Goal: Task Accomplishment & Management: Complete application form

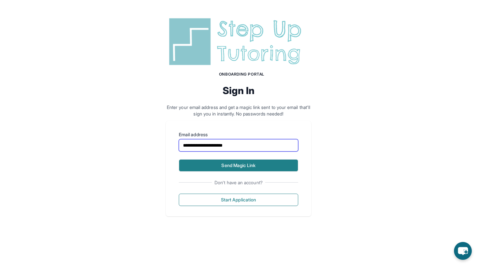
type input "**********"
click at [236, 166] on button "Send Magic Link" at bounding box center [238, 165] width 119 height 12
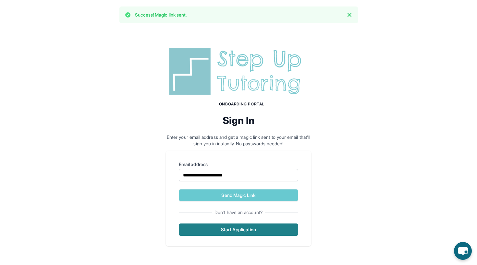
click at [263, 231] on button "Start Application" at bounding box center [238, 229] width 119 height 12
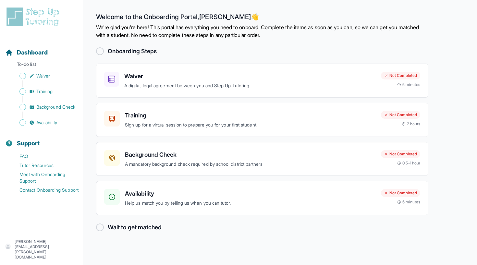
click at [131, 48] on h2 "Onboarding Steps" at bounding box center [132, 51] width 49 height 9
click at [132, 54] on h2 "Onboarding Steps" at bounding box center [132, 51] width 49 height 9
click at [107, 51] on div "Onboarding Steps" at bounding box center [262, 51] width 332 height 9
click at [101, 51] on div at bounding box center [100, 51] width 8 height 8
click at [26, 76] on span "Sidebar" at bounding box center [22, 76] width 6 height 6
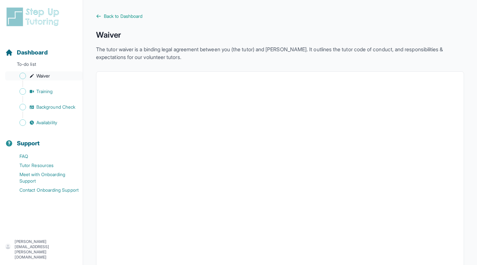
click at [46, 76] on span "Waiver" at bounding box center [43, 76] width 14 height 6
click at [41, 90] on span "Training" at bounding box center [44, 91] width 17 height 6
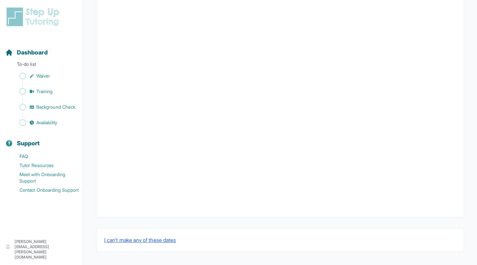
scroll to position [192, 0]
click at [41, 110] on span "Background Check" at bounding box center [55, 107] width 39 height 6
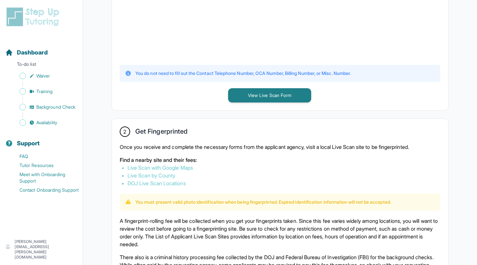
scroll to position [262, 0]
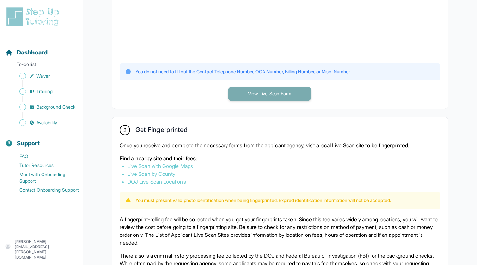
click at [284, 95] on button "View Live Scan Form" at bounding box center [269, 94] width 83 height 14
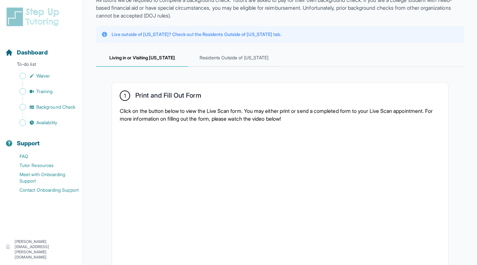
scroll to position [51, 0]
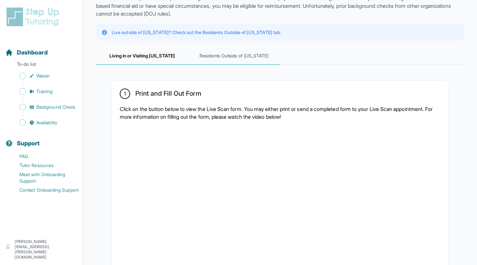
click at [227, 57] on span "Residents Outside of California" at bounding box center [234, 56] width 92 height 18
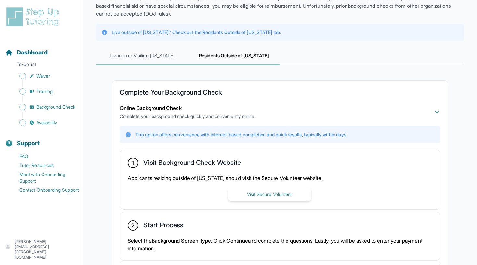
click at [160, 63] on span "Living in or Visiting California" at bounding box center [142, 56] width 92 height 18
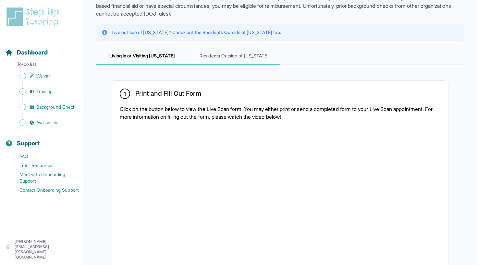
click at [227, 58] on span "Residents Outside of California" at bounding box center [234, 56] width 92 height 18
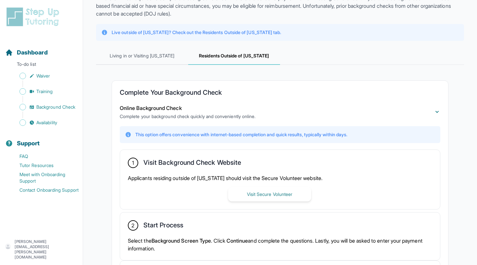
click at [247, 131] on div "This option offers convenience with internet-based completion and quick results…" at bounding box center [280, 134] width 320 height 17
click at [275, 194] on button "Visit Secure Volunteer" at bounding box center [269, 194] width 83 height 14
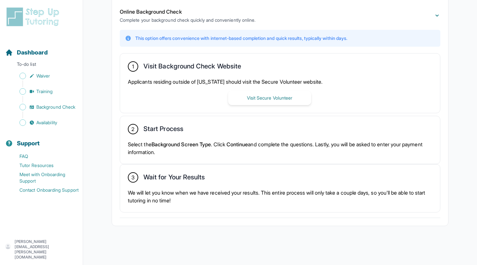
scroll to position [148, 0]
click at [272, 100] on button "Visit Secure Volunteer" at bounding box center [269, 98] width 83 height 14
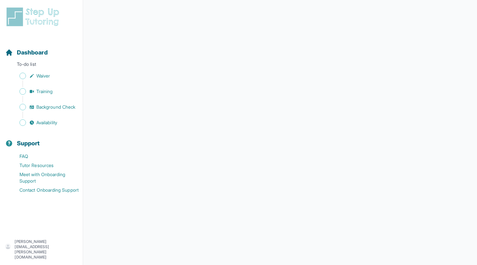
scroll to position [80, 0]
click at [34, 75] on icon "Sidebar" at bounding box center [31, 75] width 5 height 5
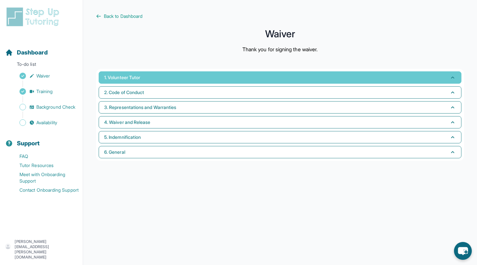
click at [163, 80] on button "1. Volunteer Tutor" at bounding box center [280, 77] width 363 height 12
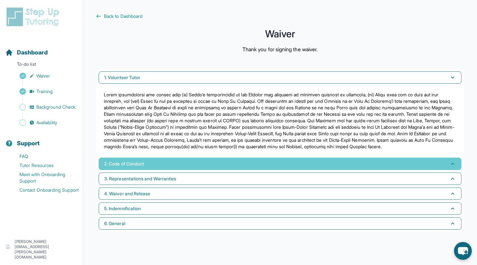
click at [194, 168] on button "2. Code of Conduct" at bounding box center [280, 164] width 363 height 12
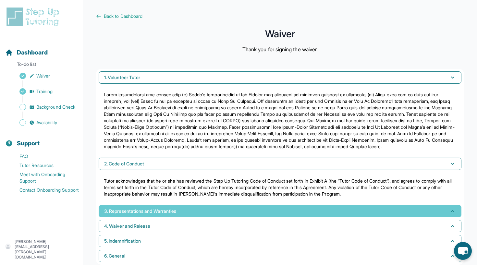
click at [214, 216] on button "3. Representations and Warranties" at bounding box center [280, 211] width 363 height 12
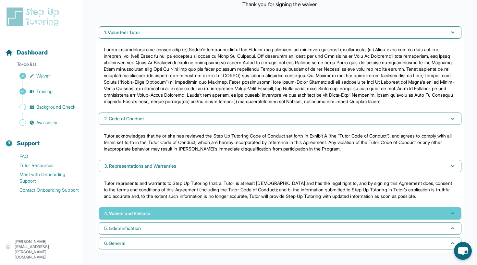
click at [215, 210] on button "4. Waiver and Release" at bounding box center [280, 213] width 363 height 12
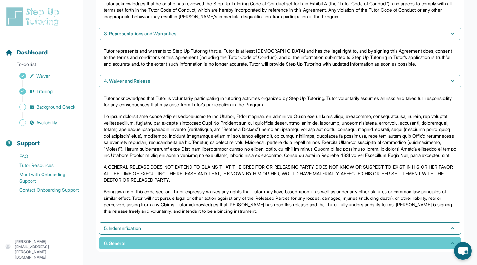
scroll to position [190, 0]
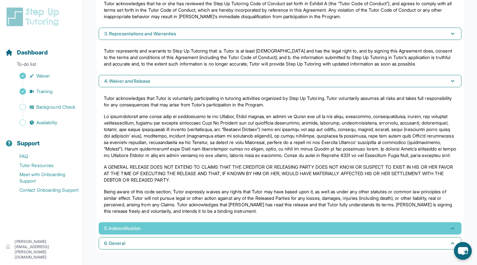
click at [218, 229] on button "5. Indemnification" at bounding box center [280, 228] width 363 height 12
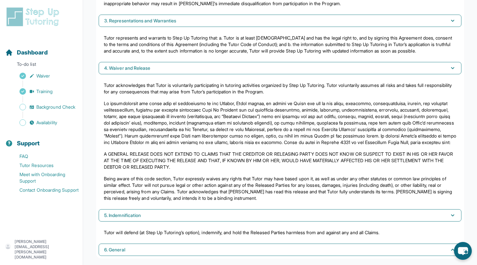
click at [220, 241] on div "Tutor will defend (at Step Up Tutoring’s option), indemnify, and hold the Relea…" at bounding box center [280, 232] width 363 height 17
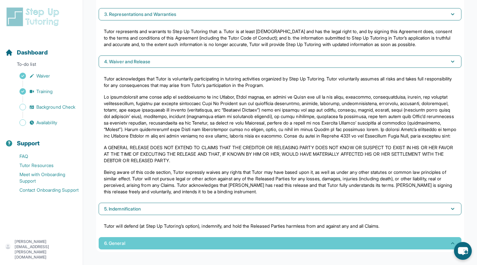
click at [219, 240] on button "6. General" at bounding box center [280, 243] width 363 height 12
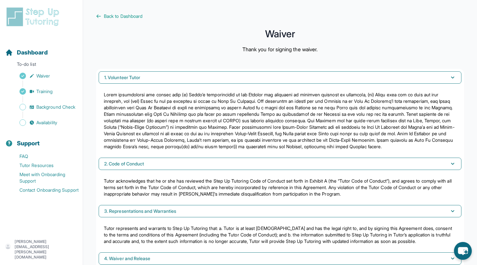
scroll to position [0, 0]
